Goal: Information Seeking & Learning: Learn about a topic

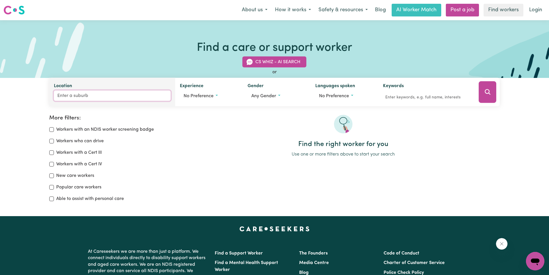
click at [95, 97] on input "Location" at bounding box center [112, 95] width 117 height 10
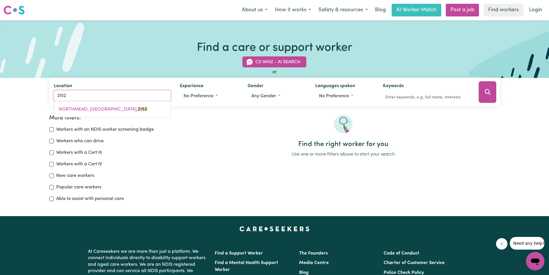
type input "2152"
click at [85, 115] on div "NORTHMEAD, [GEOGRAPHIC_DATA], 2152" at bounding box center [112, 109] width 117 height 17
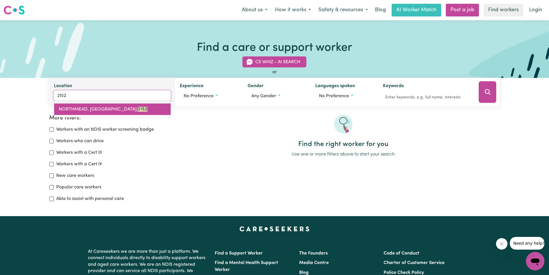
click at [92, 109] on span "NORTHMEAD, [GEOGRAPHIC_DATA], 2152" at bounding box center [103, 109] width 88 height 5
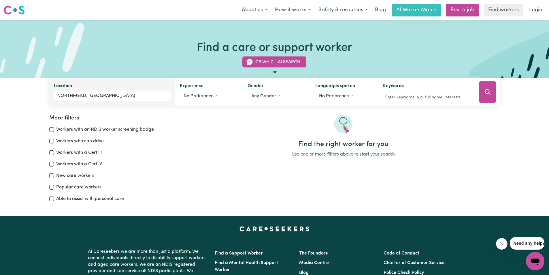
click at [481, 95] on button "Search" at bounding box center [488, 92] width 18 height 22
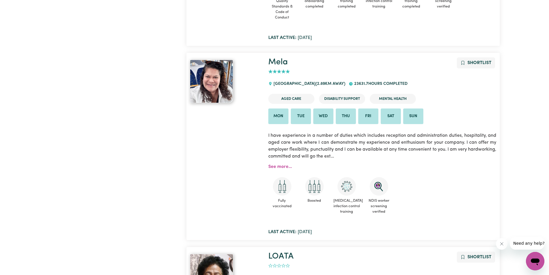
scroll to position [3841, 0]
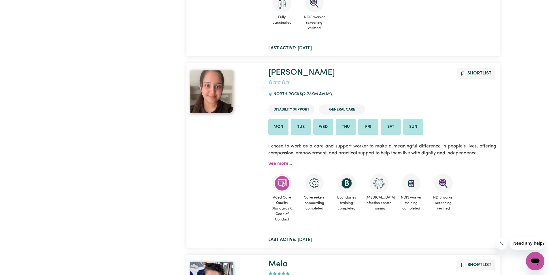
click at [208, 97] on img at bounding box center [211, 91] width 43 height 43
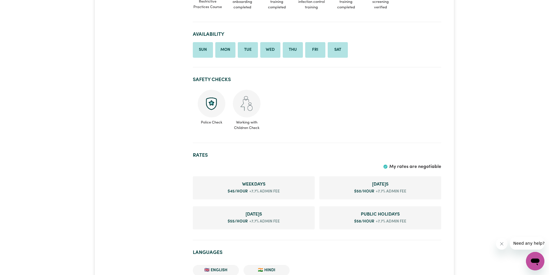
scroll to position [115, 0]
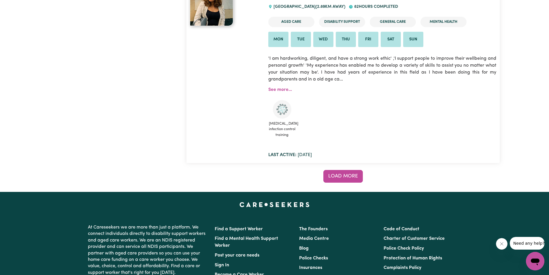
scroll to position [4677, 0]
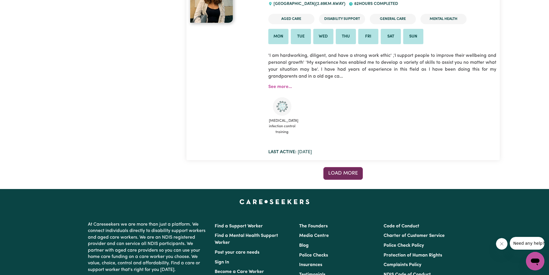
click at [341, 167] on button "Load more" at bounding box center [342, 173] width 39 height 13
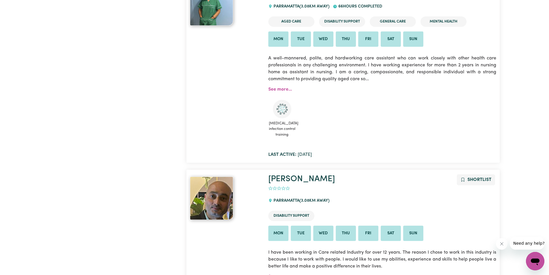
scroll to position [7094, 0]
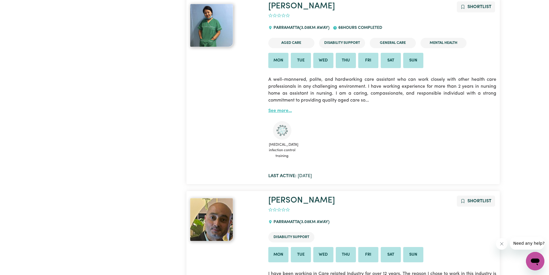
click at [284, 108] on link "See more..." at bounding box center [280, 110] width 24 height 5
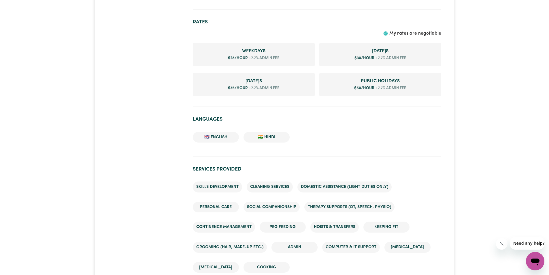
scroll to position [461, 0]
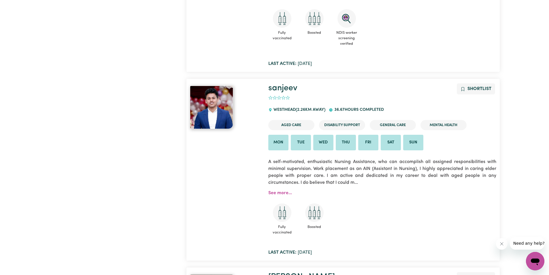
scroll to position [2228, 0]
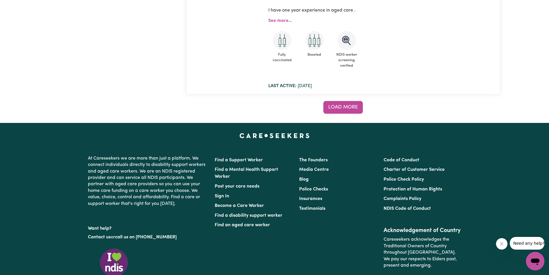
scroll to position [9490, 0]
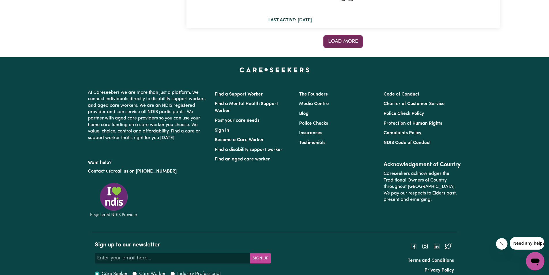
click at [354, 39] on span "Load more" at bounding box center [343, 41] width 30 height 5
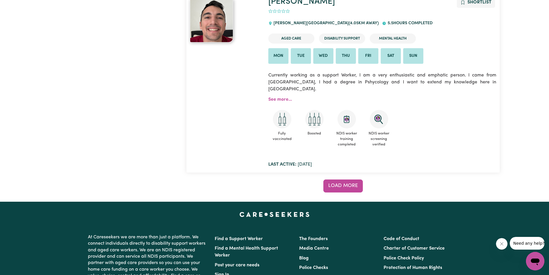
scroll to position [14128, 0]
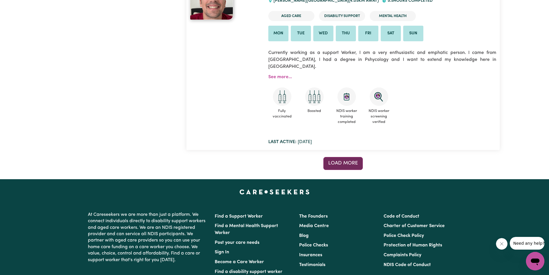
click at [348, 157] on button "Load more" at bounding box center [342, 163] width 39 height 13
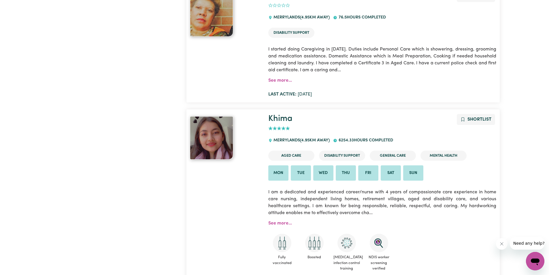
scroll to position [16836, 0]
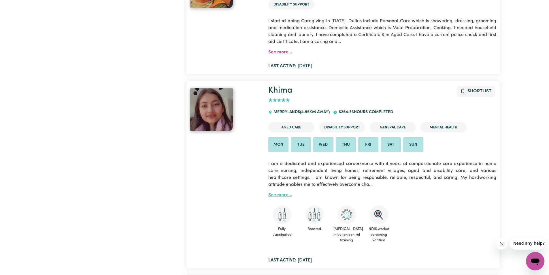
click at [281, 192] on link "See more..." at bounding box center [280, 194] width 24 height 5
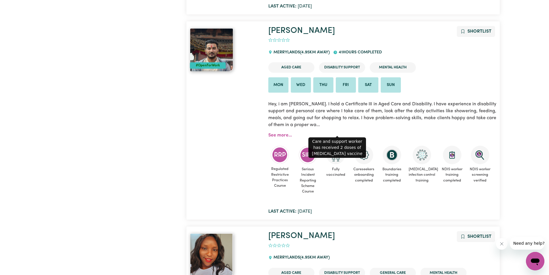
scroll to position [18616, 0]
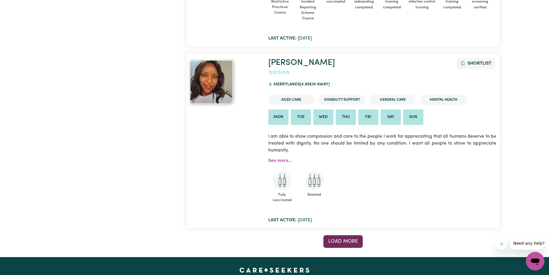
click at [354, 235] on button "Load more" at bounding box center [342, 241] width 39 height 13
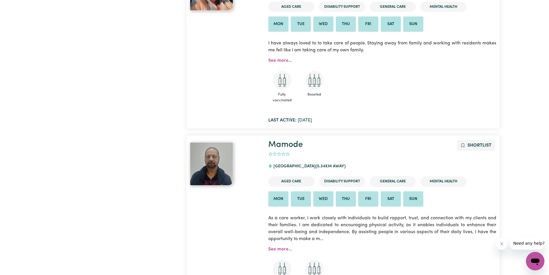
scroll to position [23110, 0]
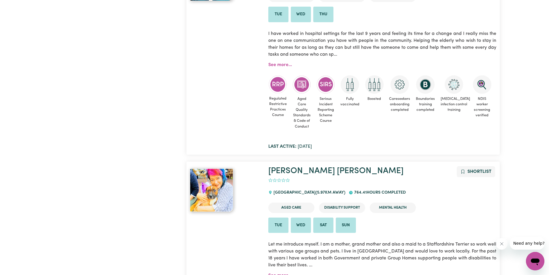
scroll to position [27976, 0]
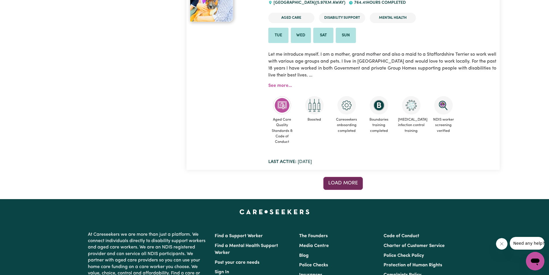
click at [351, 177] on button "Load more" at bounding box center [342, 183] width 39 height 13
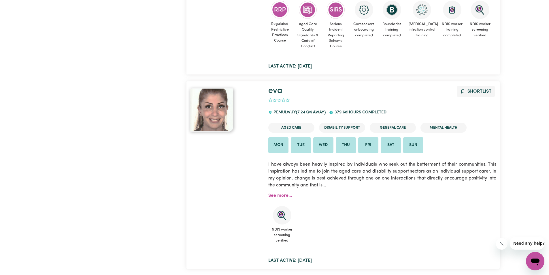
scroll to position [32557, 0]
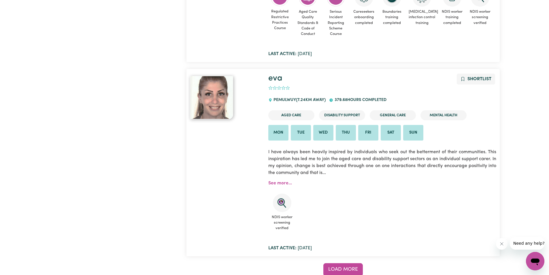
click at [324, 263] on button "Load more" at bounding box center [342, 269] width 39 height 13
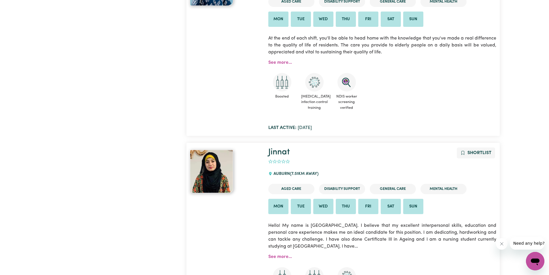
scroll to position [37166, 0]
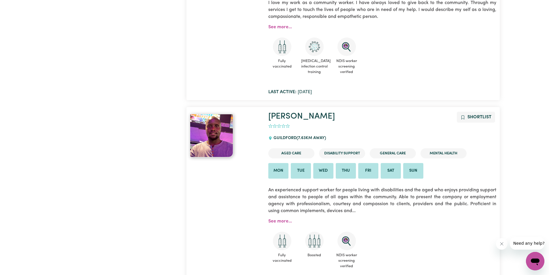
scroll to position [41891, 0]
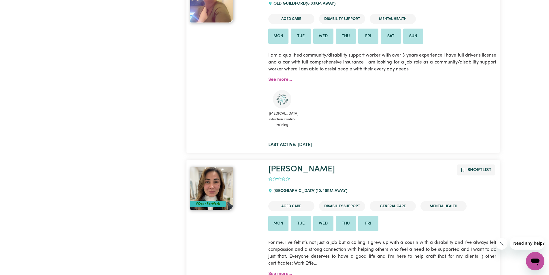
scroll to position [45463, 0]
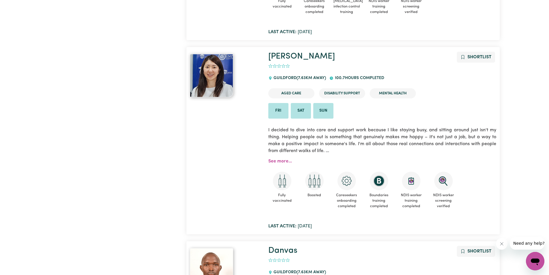
scroll to position [15805, 0]
